Goal: Task Accomplishment & Management: Manage account settings

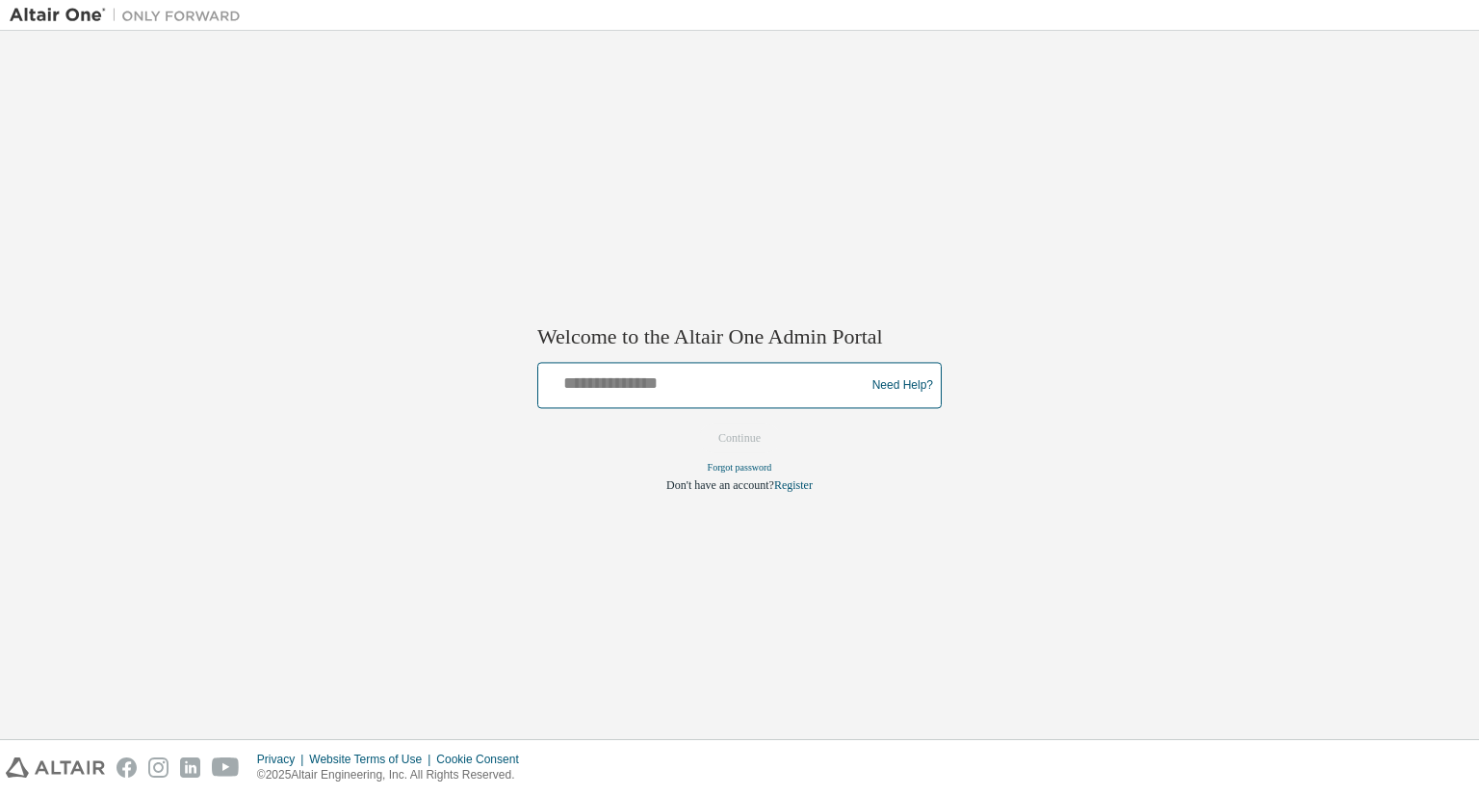
click at [724, 382] on input "text" at bounding box center [704, 382] width 317 height 28
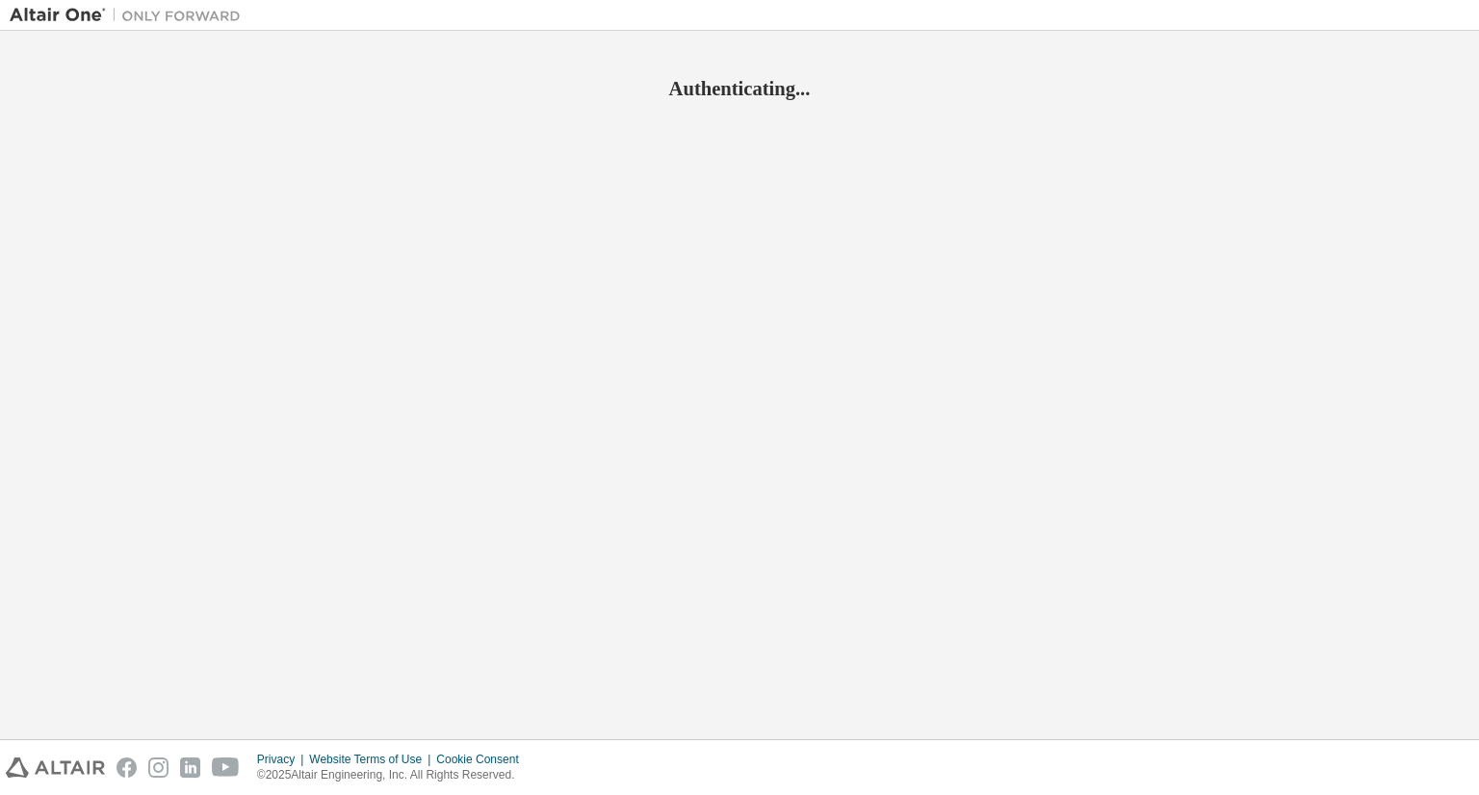
click at [1121, 538] on div "Authenticating..." at bounding box center [739, 384] width 1459 height 689
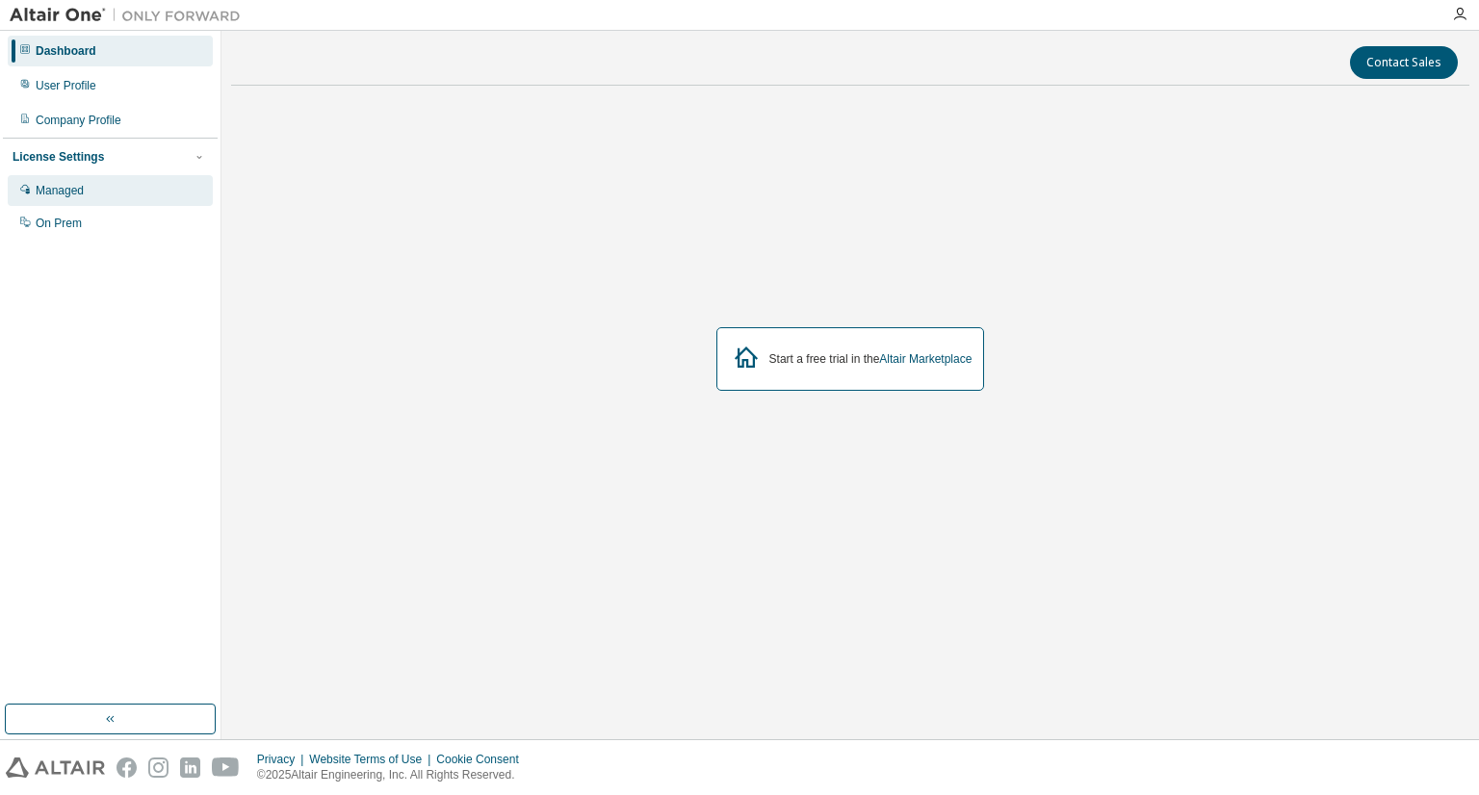
click at [146, 193] on div "Managed" at bounding box center [110, 190] width 205 height 31
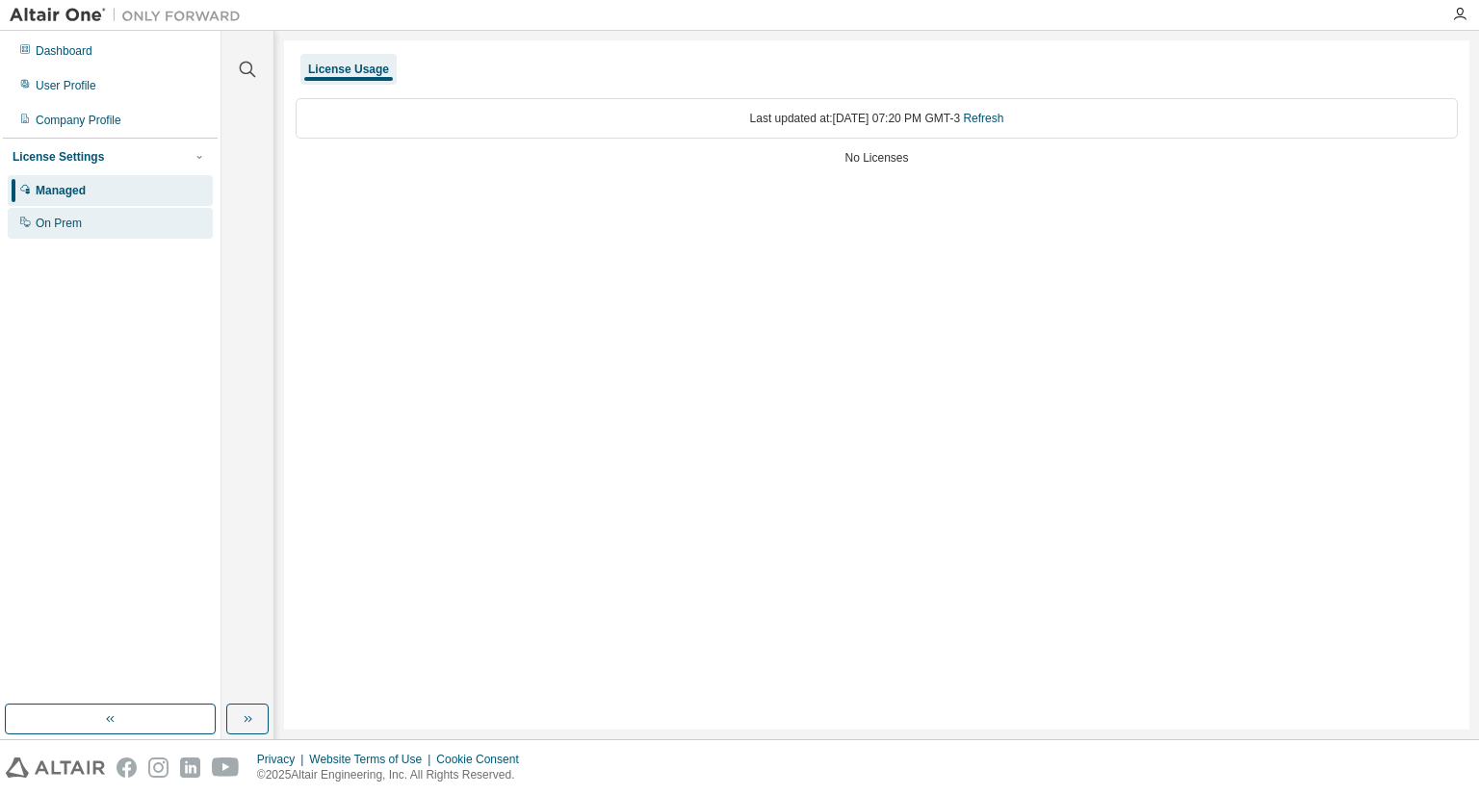
click at [146, 216] on div "On Prem" at bounding box center [110, 223] width 205 height 31
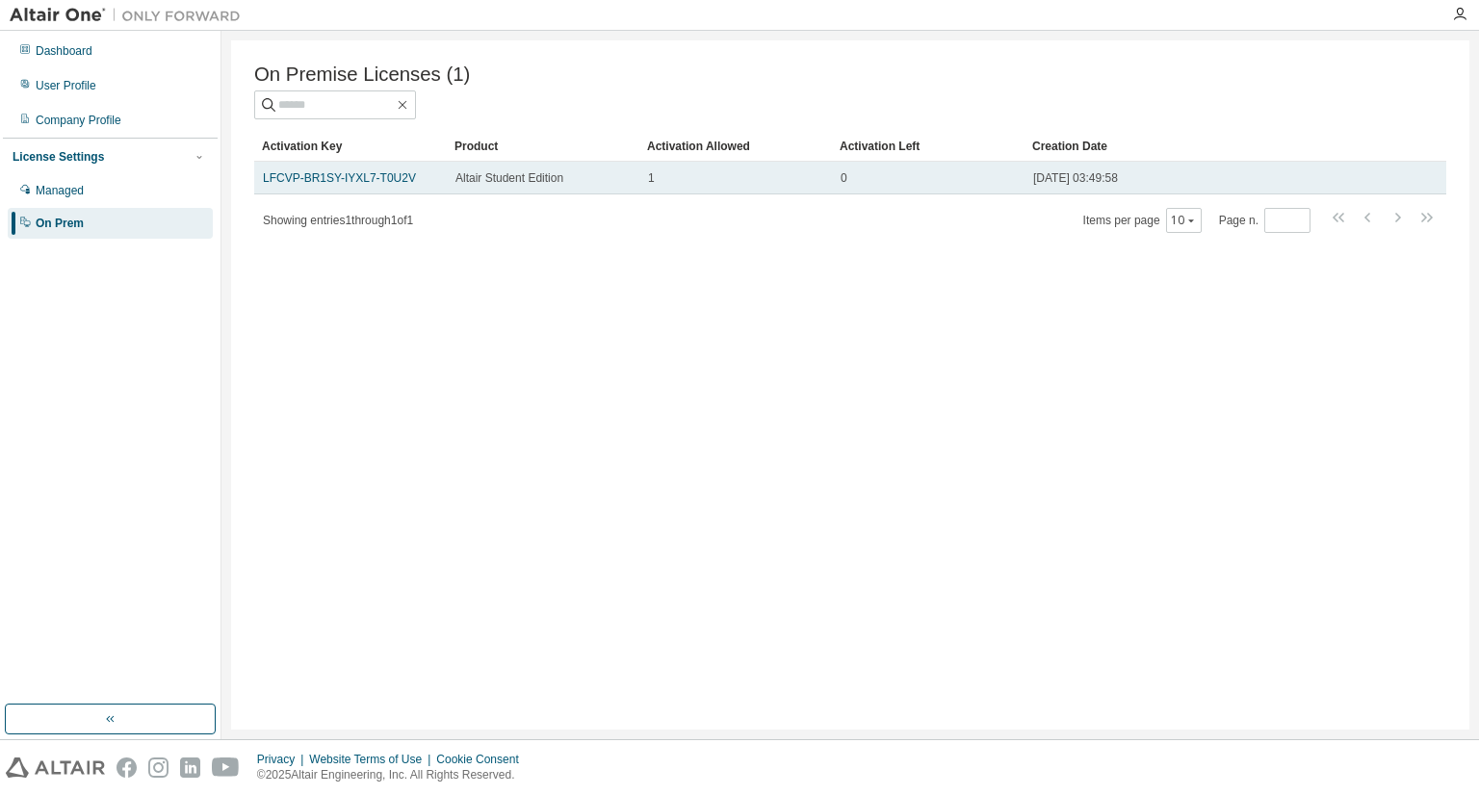
click at [407, 182] on div "LFCVP-BR1SY-IYXL7-T0U2V" at bounding box center [350, 177] width 175 height 15
click at [366, 172] on td "LFCVP-BR1SY-IYXL7-T0U2V" at bounding box center [350, 178] width 193 height 33
click at [381, 182] on link "LFCVP-BR1SY-IYXL7-T0U2V" at bounding box center [339, 177] width 153 height 13
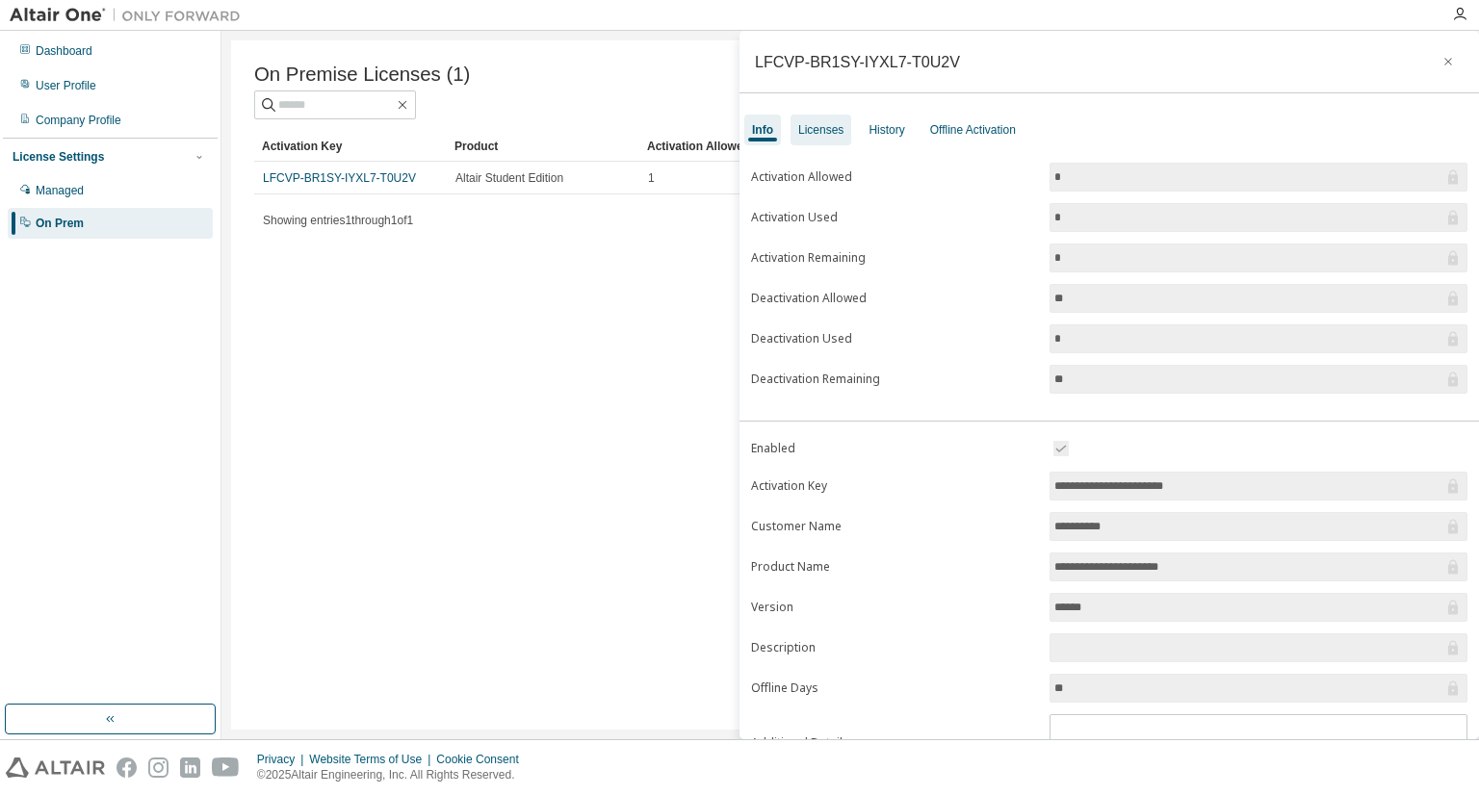
click at [838, 128] on div "Licenses" at bounding box center [820, 129] width 45 height 15
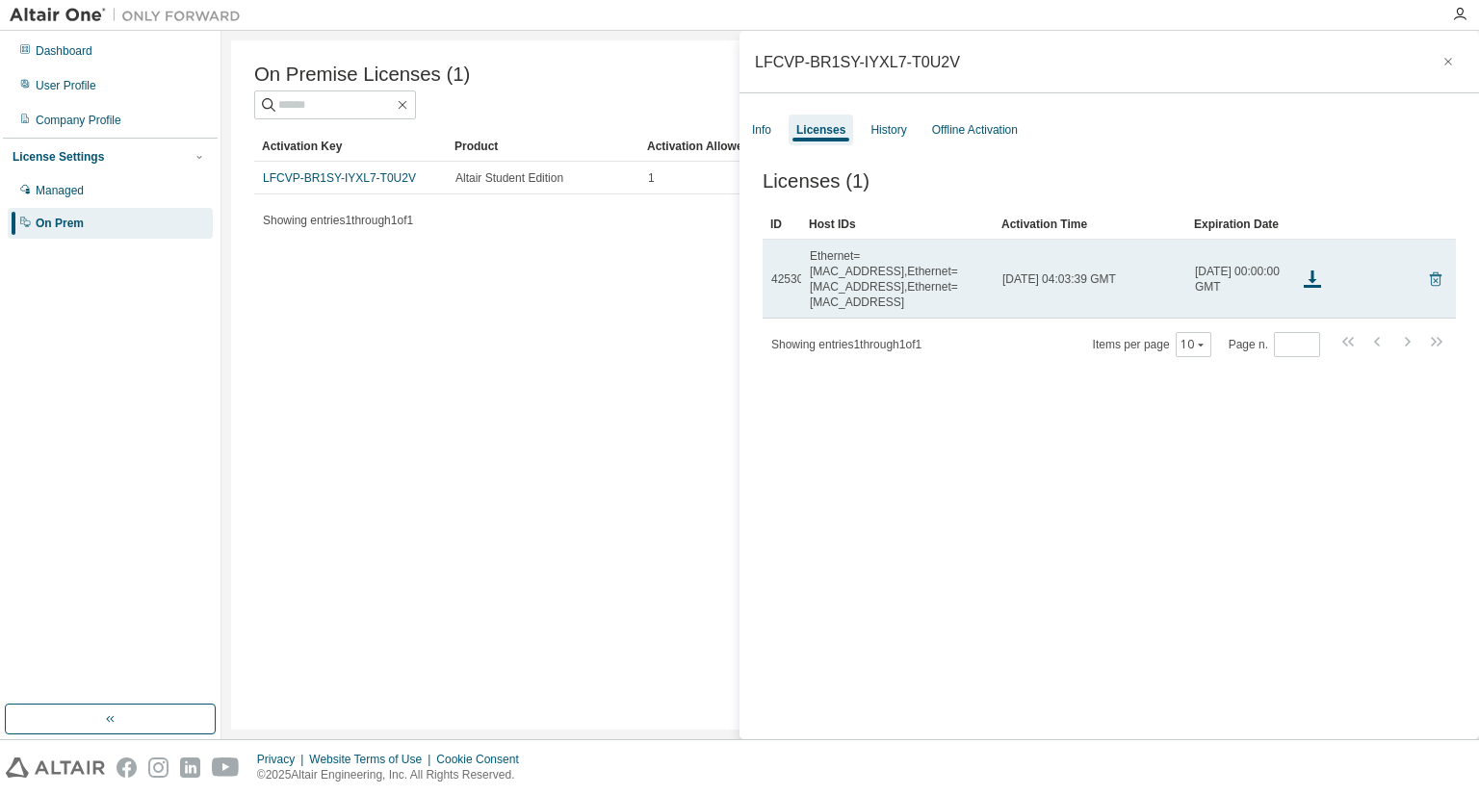
click at [1427, 268] on icon at bounding box center [1435, 279] width 17 height 23
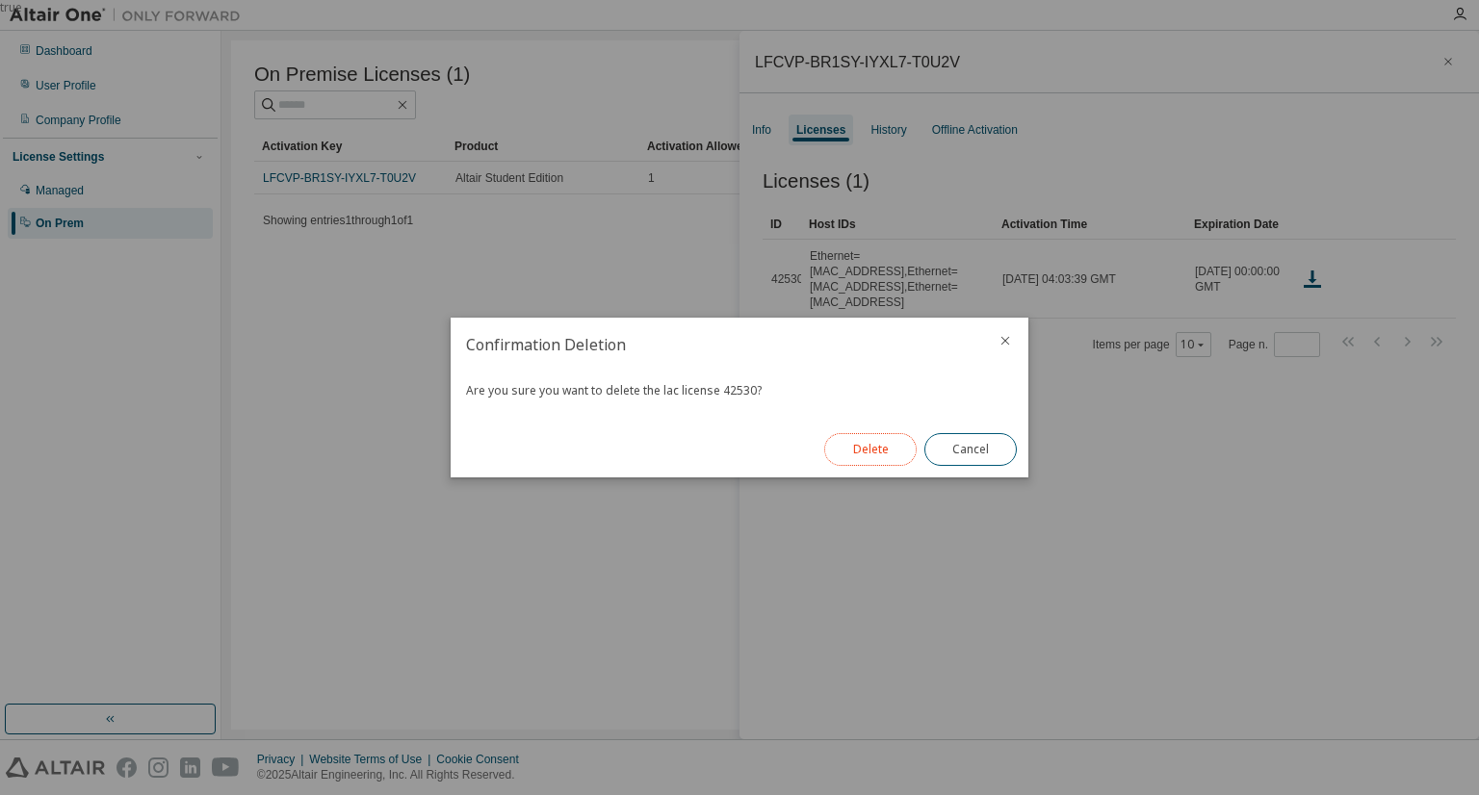
click at [843, 455] on button "Delete" at bounding box center [870, 449] width 92 height 33
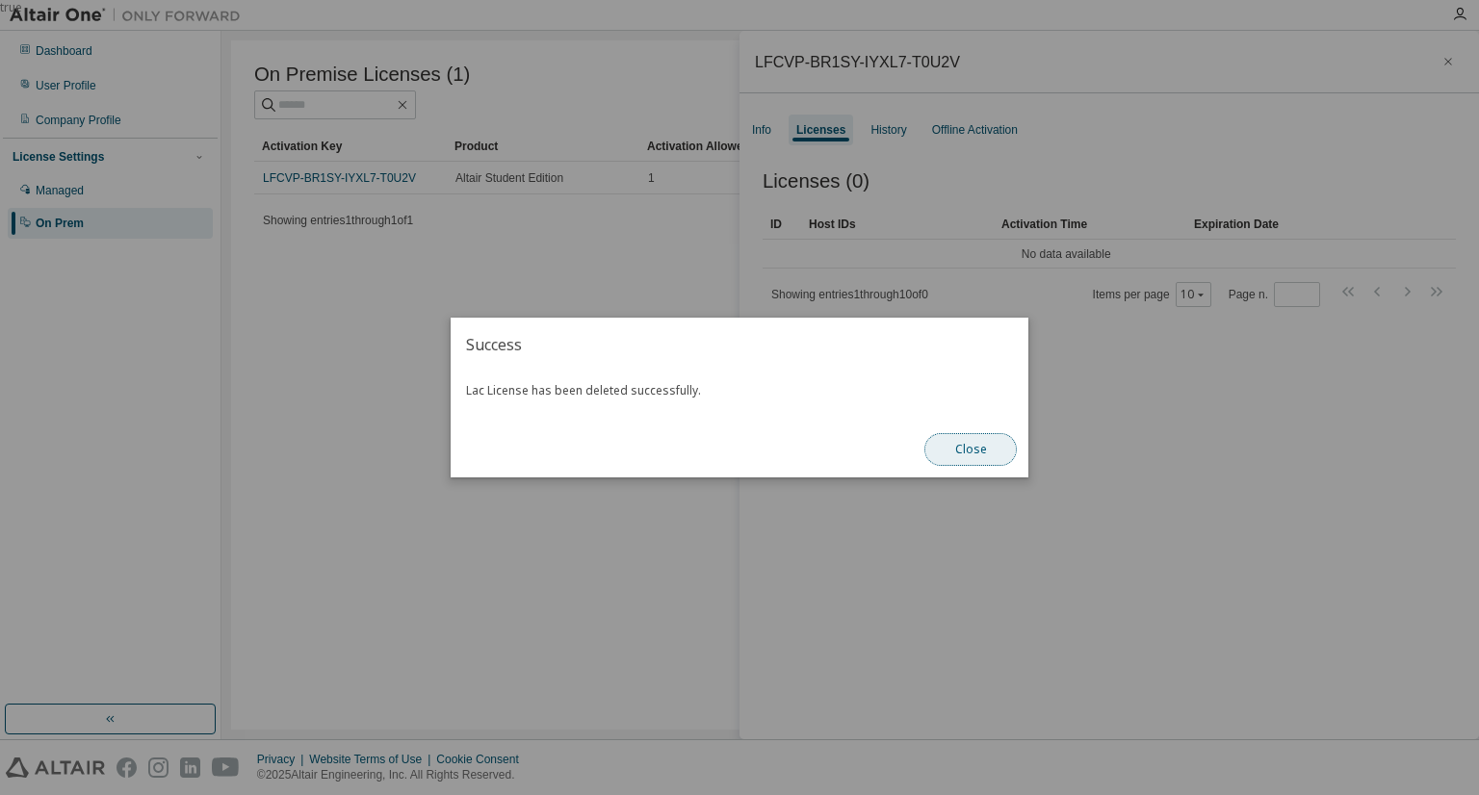
click at [955, 459] on button "Close" at bounding box center [970, 449] width 92 height 33
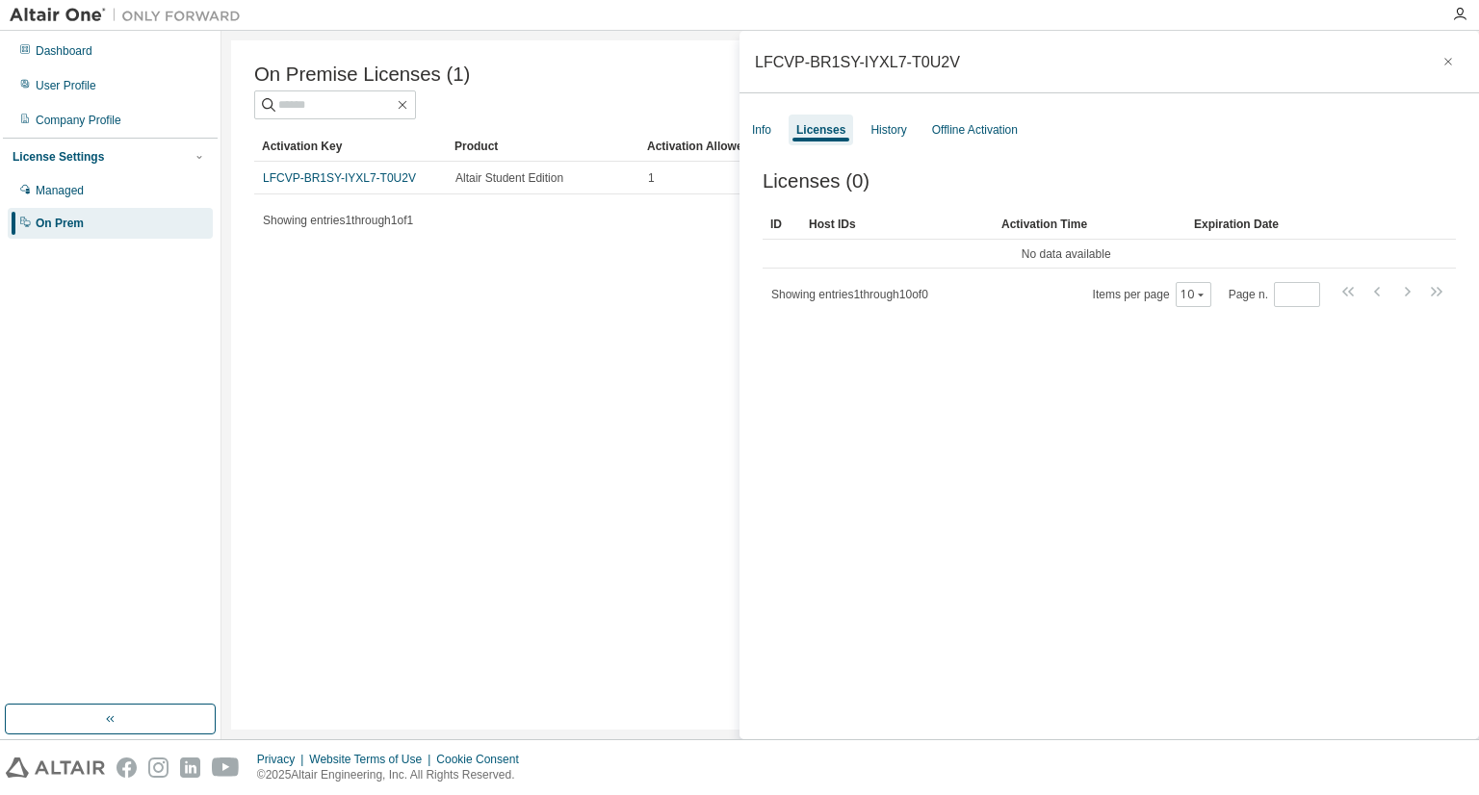
click at [1298, 393] on div "Licenses (0) Clear Load Save Save As Field Operator Value Select filter Select …" at bounding box center [1108, 458] width 739 height 622
click at [1340, 368] on div "Licenses (0) Clear Load Save Save As Field Operator Value Select filter Select …" at bounding box center [1108, 458] width 739 height 622
click at [863, 110] on div "LFCVP-BR1SY-IYXL7-T0U2V Info Licenses History Offline Activation Licenses (0) C…" at bounding box center [1108, 385] width 739 height 709
click at [886, 132] on div "History" at bounding box center [888, 129] width 36 height 15
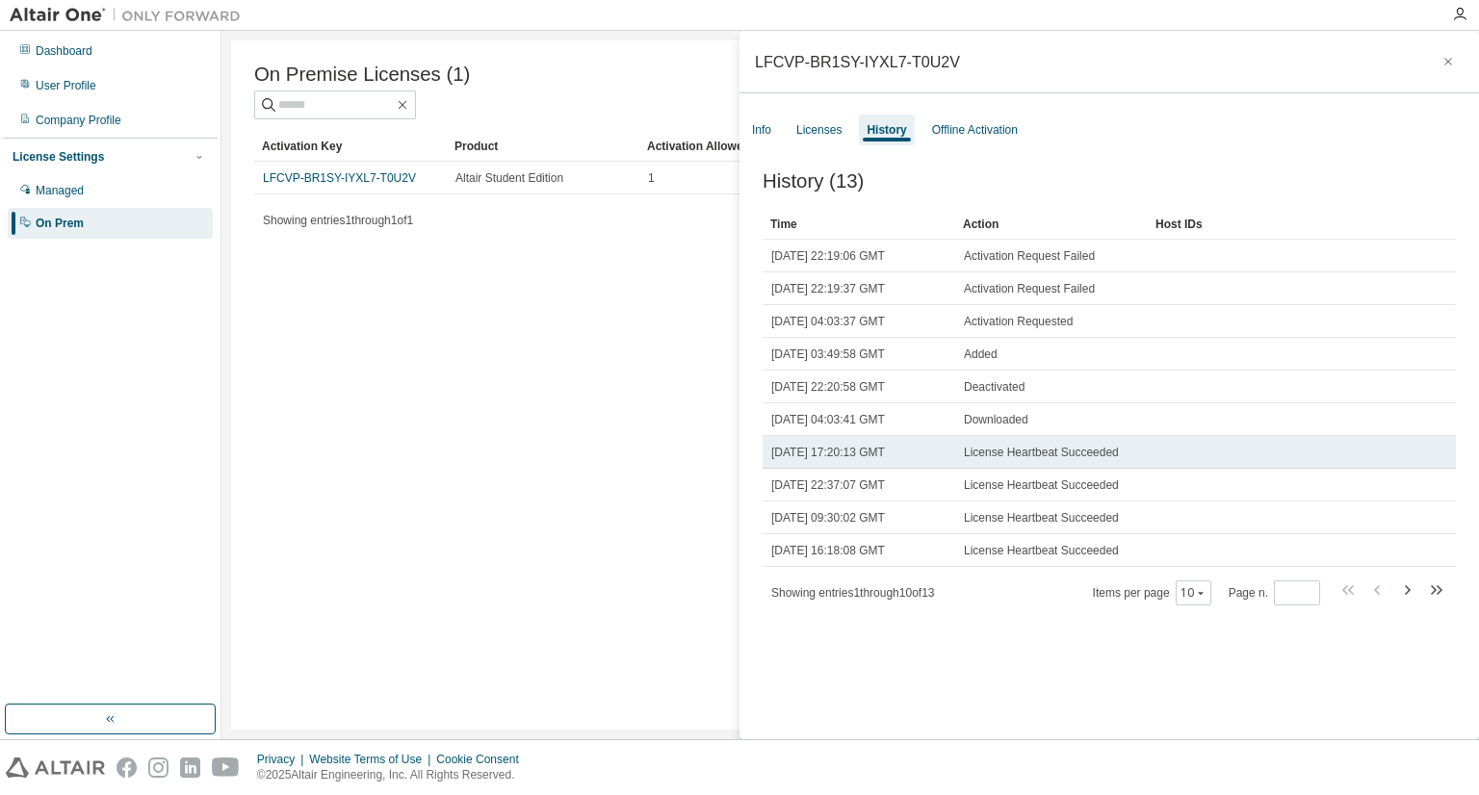
click at [1395, 442] on td at bounding box center [1273, 452] width 252 height 33
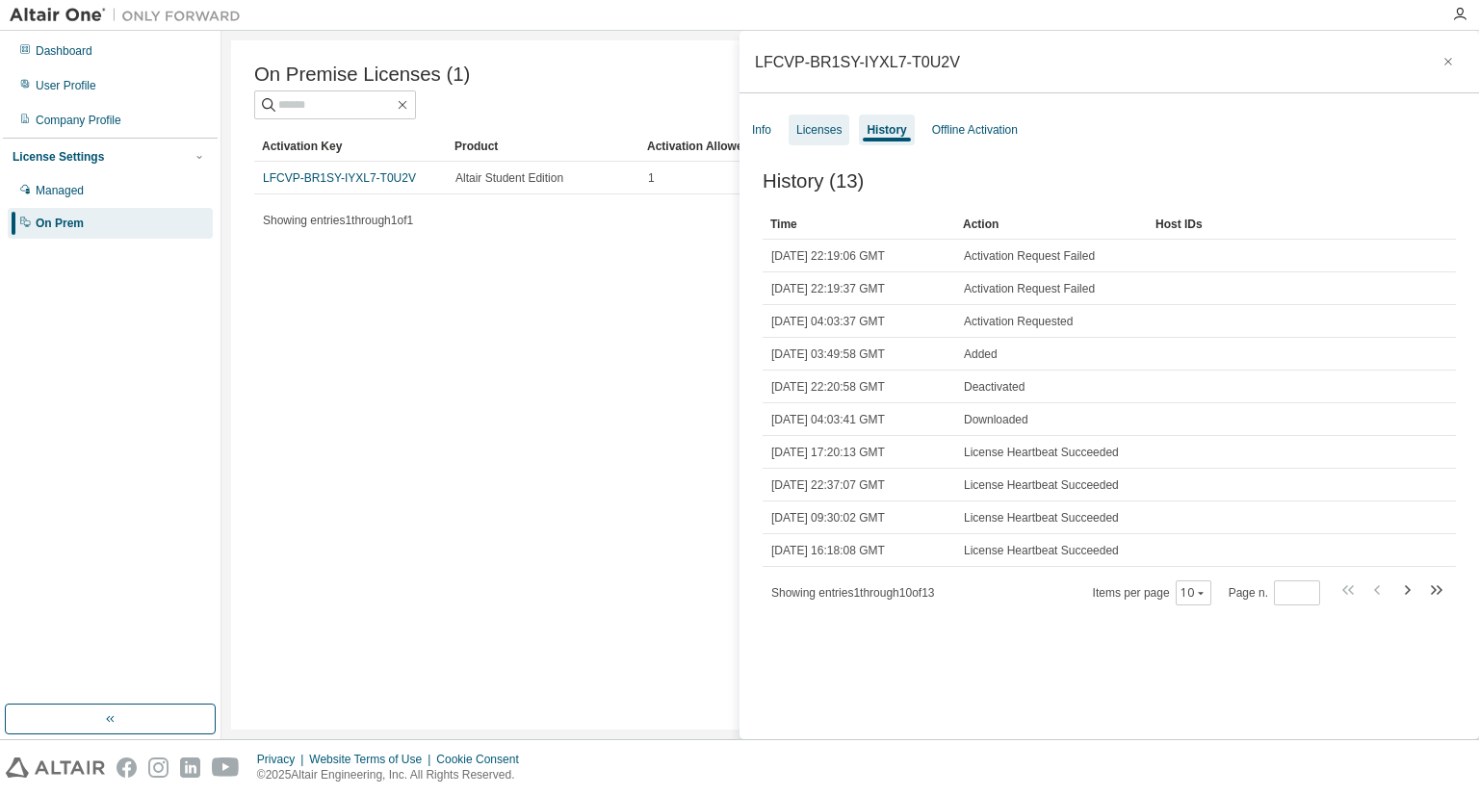
click at [815, 124] on div "Licenses" at bounding box center [818, 129] width 45 height 15
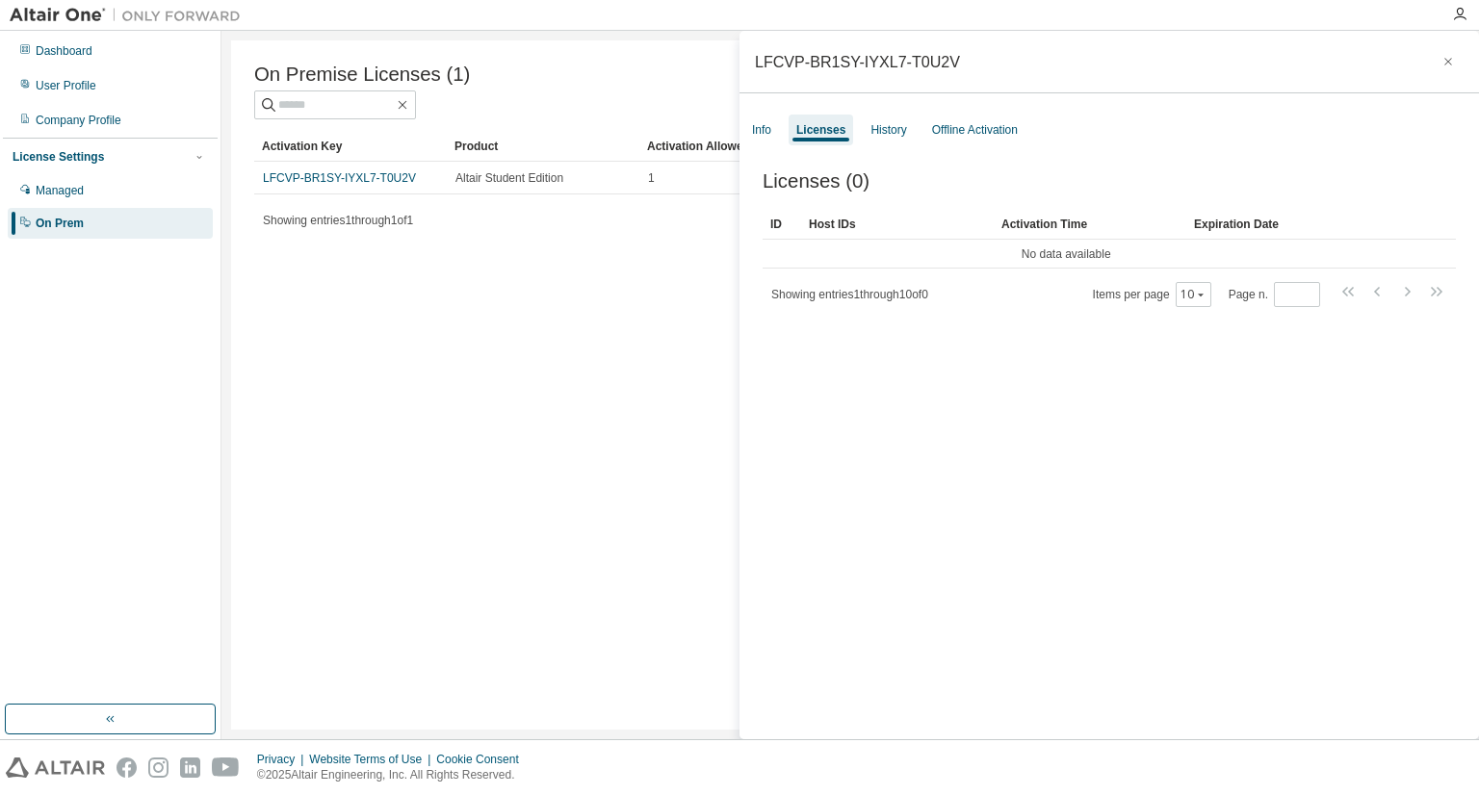
click at [699, 293] on div "On Premise Licenses (1) Clear Load Save Save As Field Operator Value Select fil…" at bounding box center [850, 384] width 1238 height 689
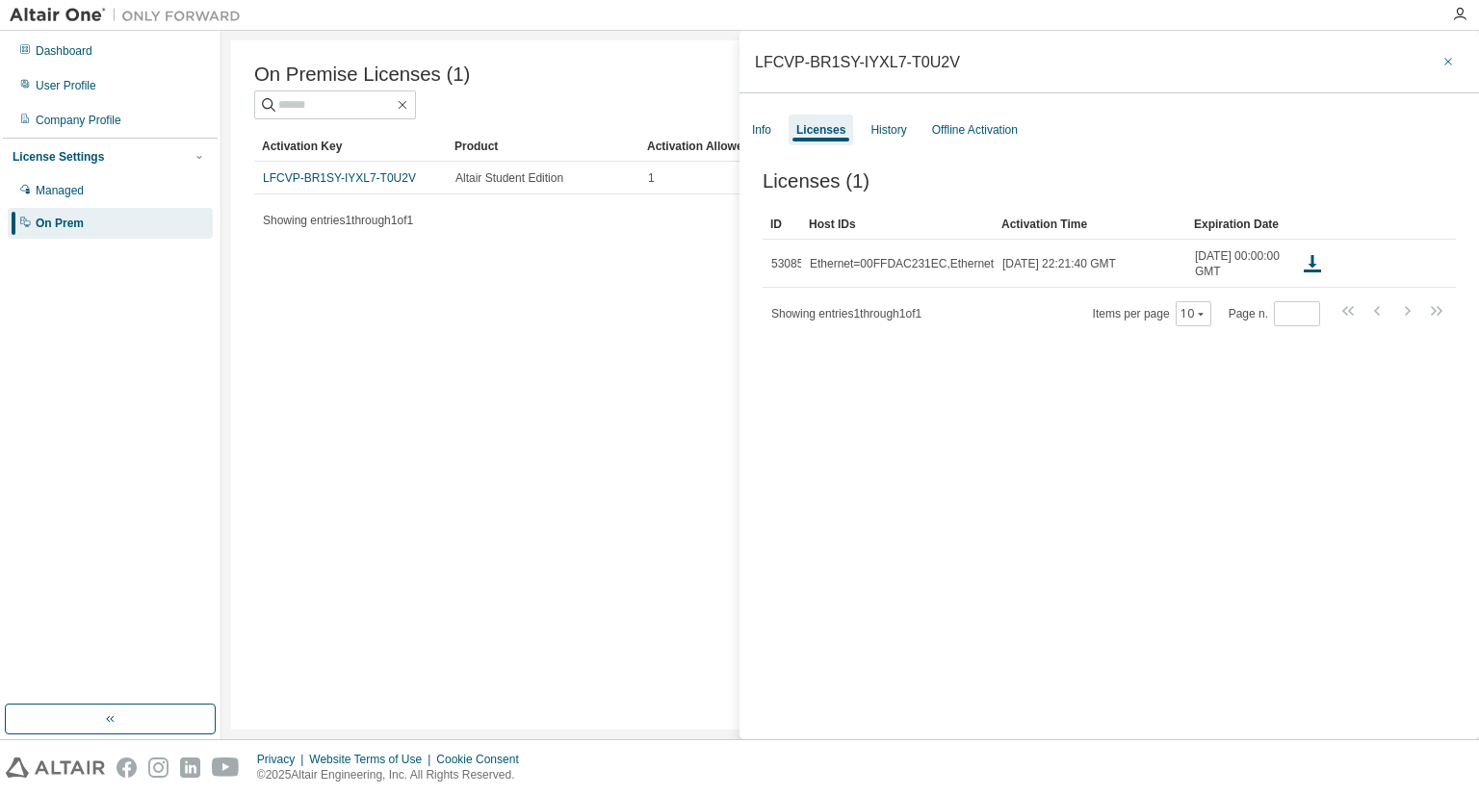
click at [1441, 64] on icon "button" at bounding box center [1447, 61] width 13 height 15
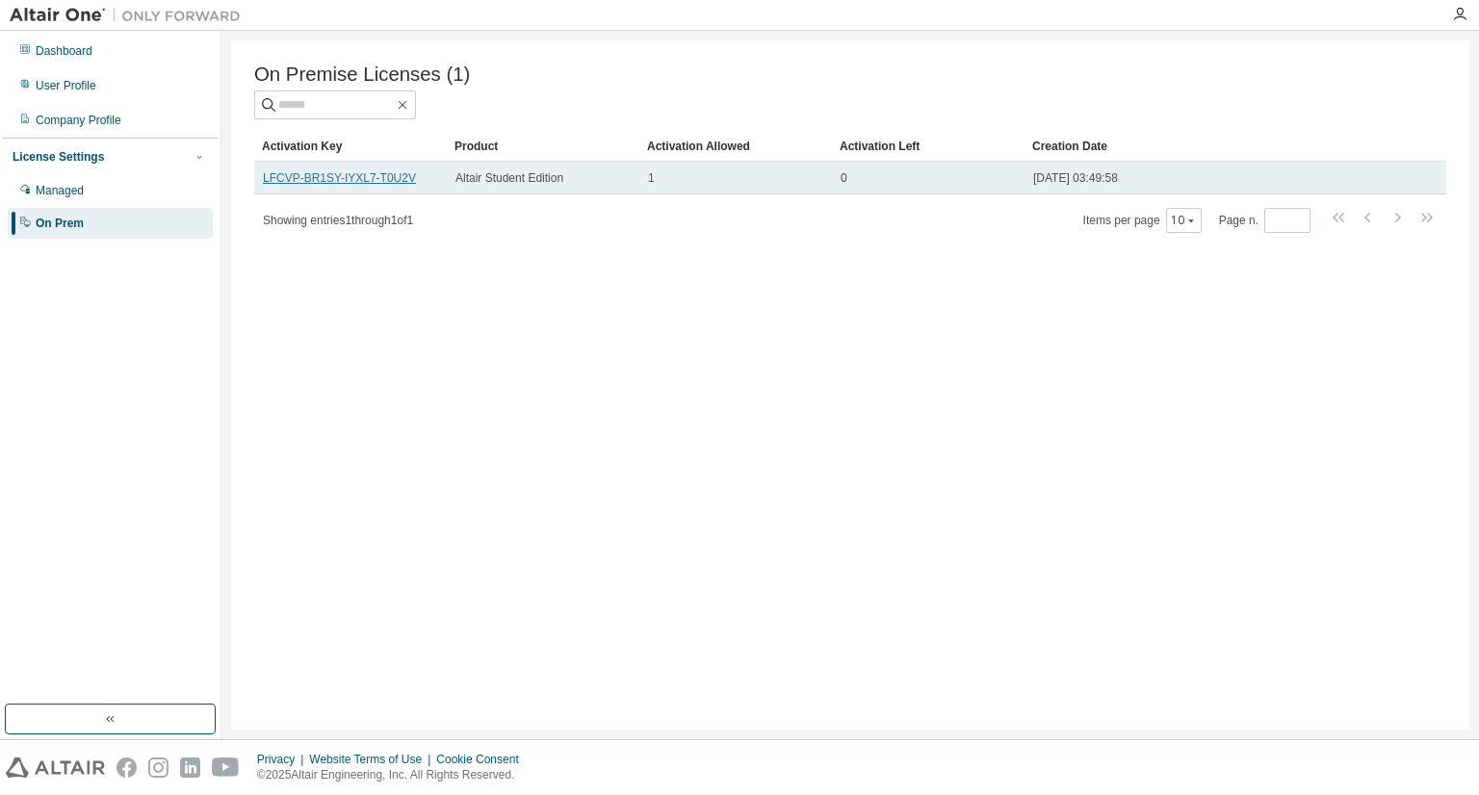
click at [296, 185] on link "LFCVP-BR1SY-IYXL7-T0U2V" at bounding box center [339, 177] width 153 height 13
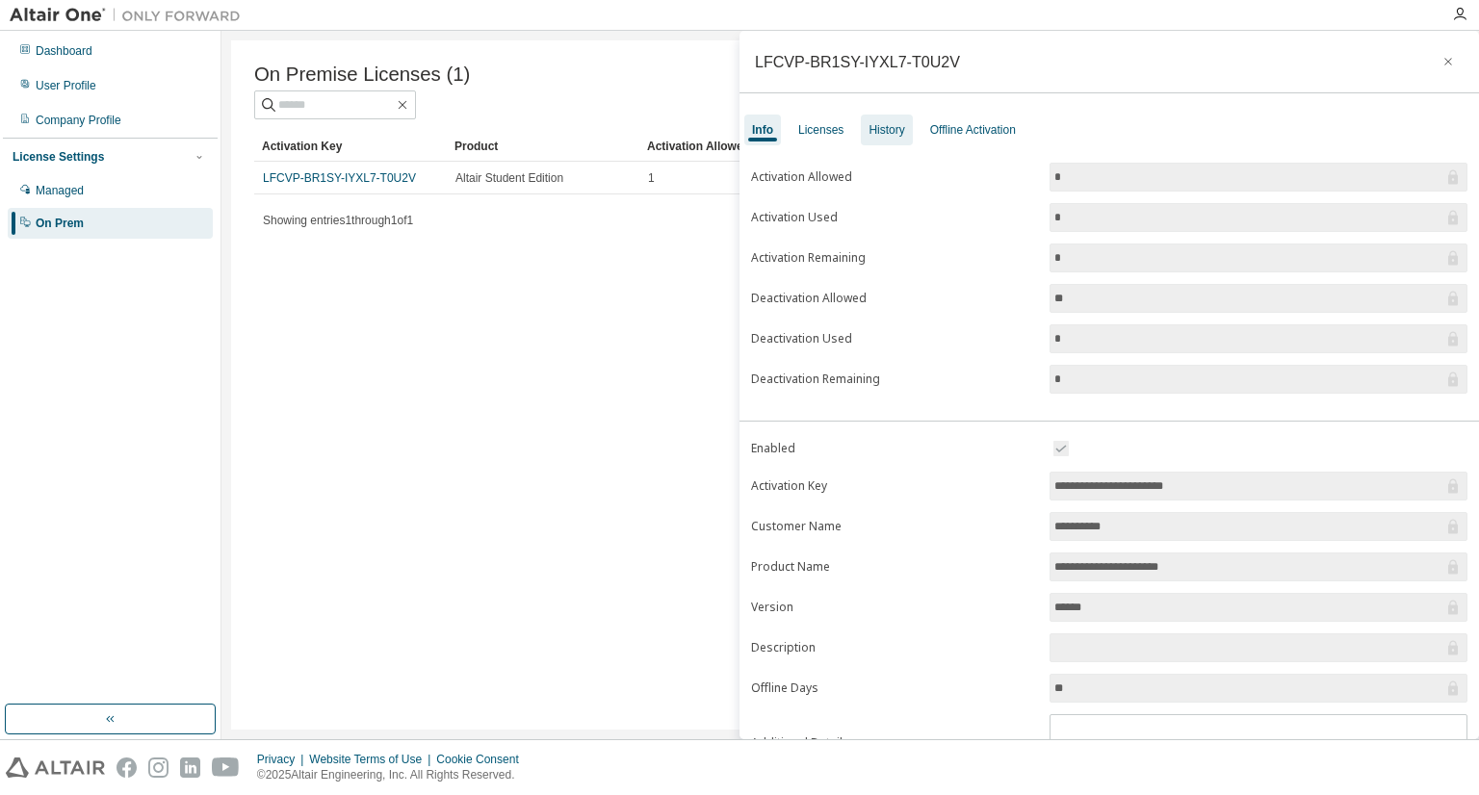
click at [882, 123] on div "History" at bounding box center [886, 129] width 36 height 15
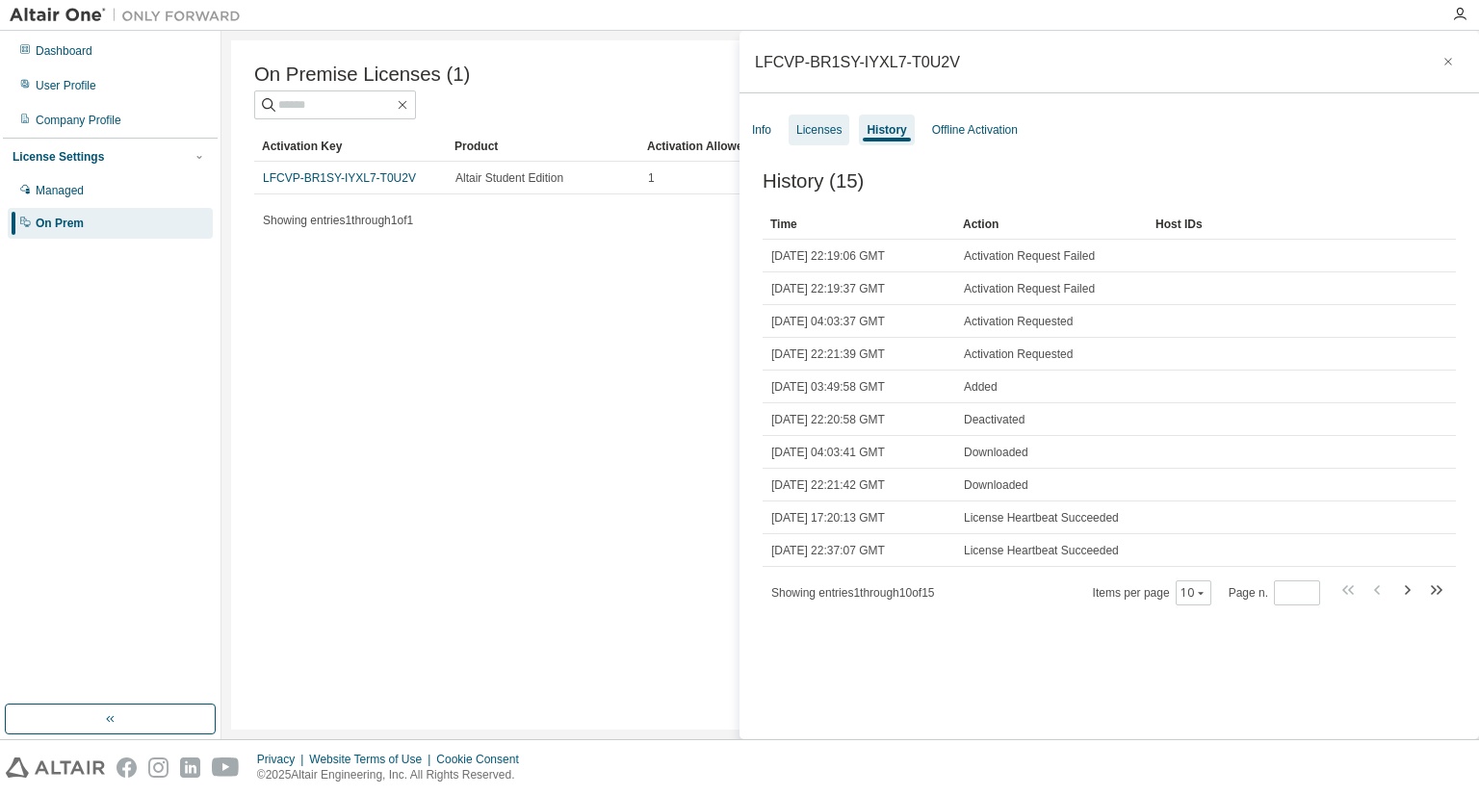
click at [833, 133] on div "Licenses" at bounding box center [818, 129] width 45 height 15
